Goal: Transaction & Acquisition: Subscribe to service/newsletter

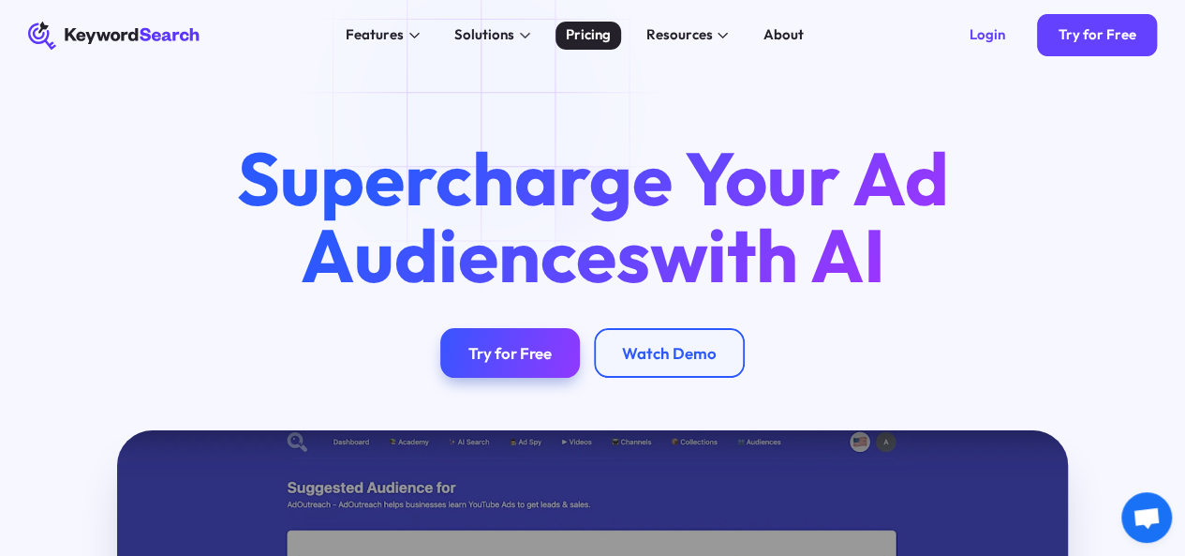
click at [585, 42] on div "Pricing" at bounding box center [588, 35] width 45 height 22
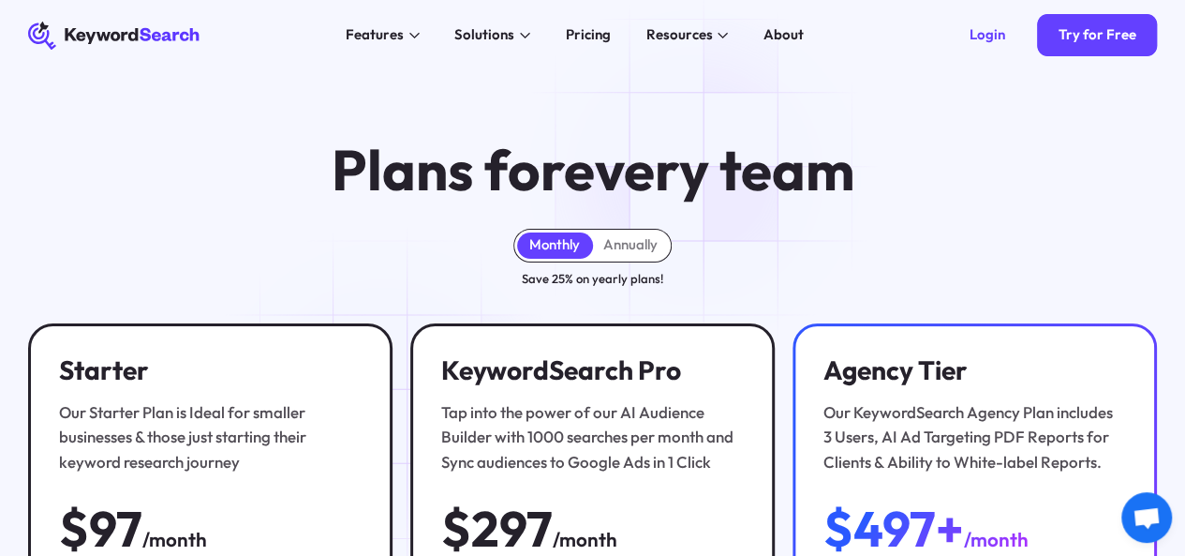
click at [703, 176] on span "every team" at bounding box center [708, 169] width 290 height 71
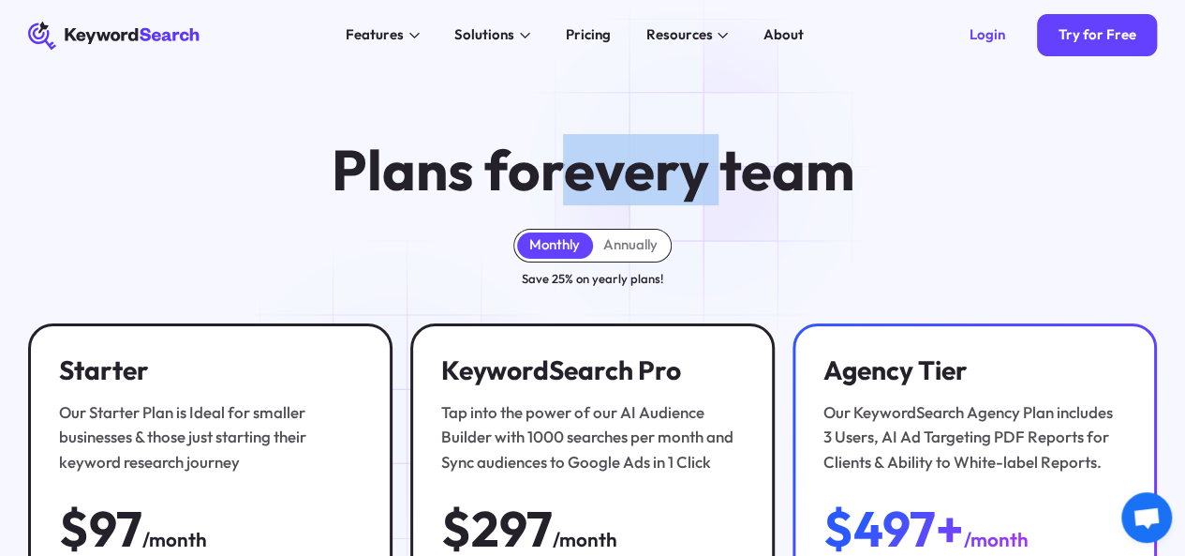
click at [703, 176] on span "every team" at bounding box center [708, 169] width 290 height 71
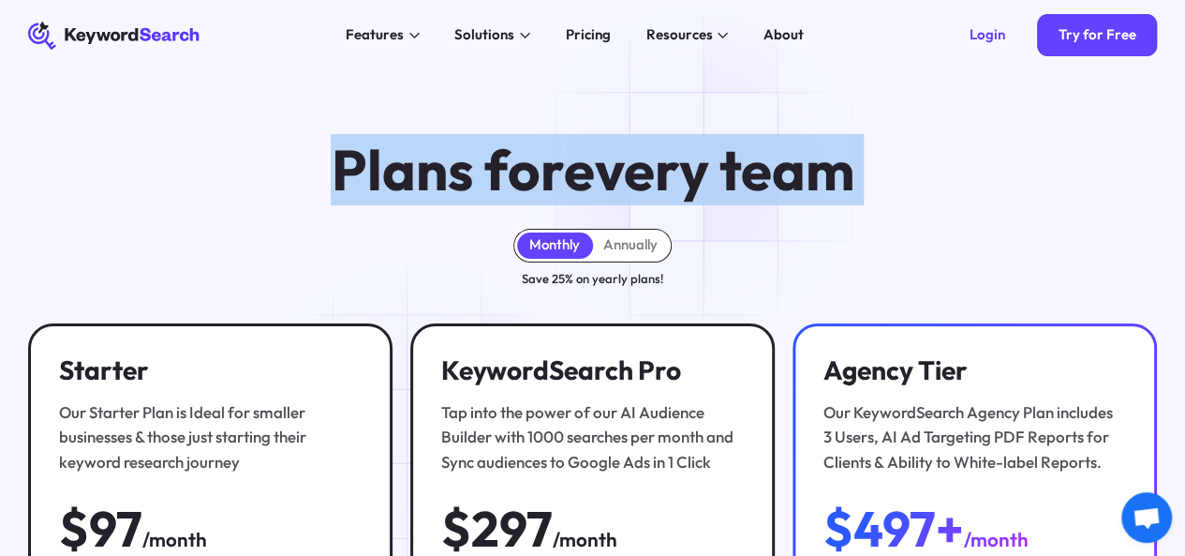
click at [701, 176] on span "every team" at bounding box center [708, 169] width 290 height 71
click at [476, 141] on h1 "Plans for every team" at bounding box center [592, 171] width 523 height 60
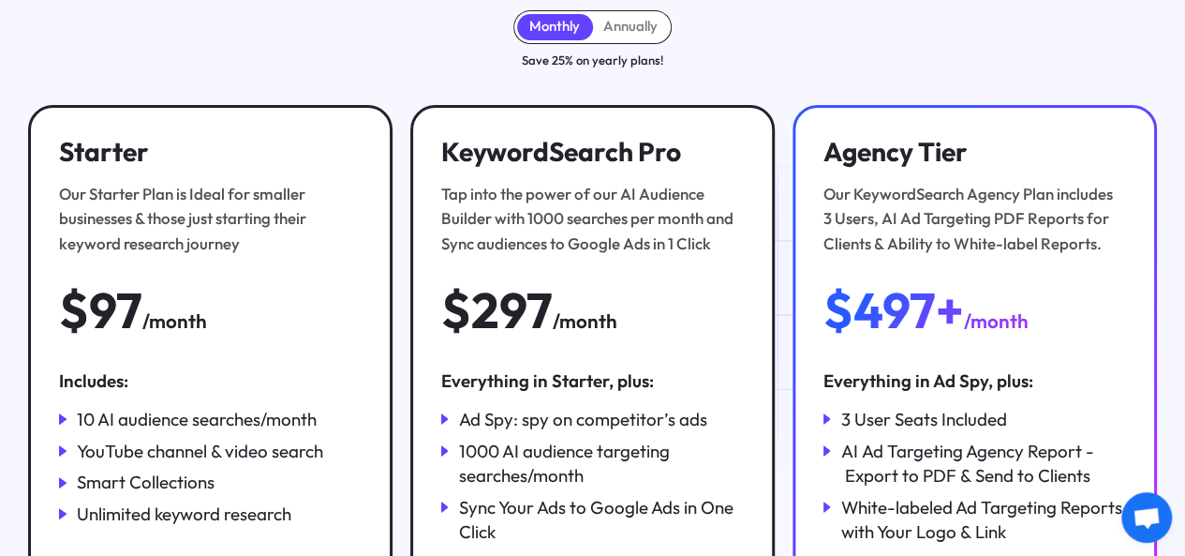
scroll to position [281, 0]
